Goal: Information Seeking & Learning: Learn about a topic

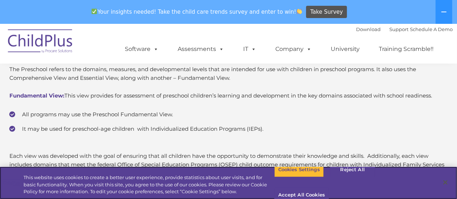
scroll to position [1914, 0]
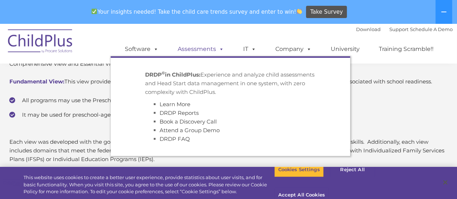
click at [209, 50] on link "Assessments" at bounding box center [201, 49] width 61 height 14
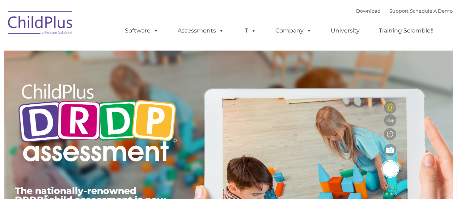
type input ""
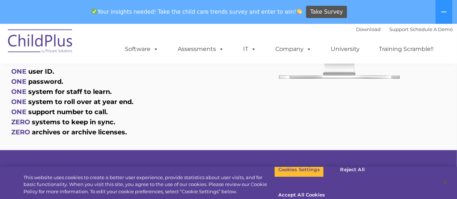
scroll to position [456, 0]
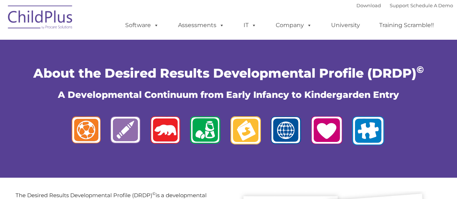
scroll to position [1914, 0]
